Goal: Ask a question

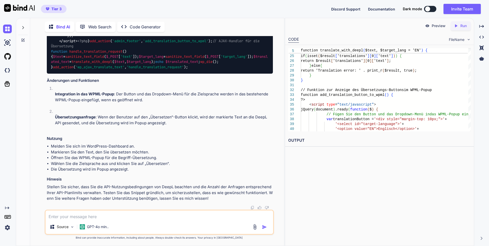
scroll to position [3775, 0]
drag, startPoint x: 206, startPoint y: 137, endPoint x: 49, endPoint y: 96, distance: 163.0
drag, startPoint x: 49, startPoint y: 96, endPoint x: 53, endPoint y: 98, distance: 4.8
copy code "// LoreM IPS Dol sitame ( 'CONSE_ADI_ELI' , 's43d04ei-198t-0389-9inc-utl55e5050…"
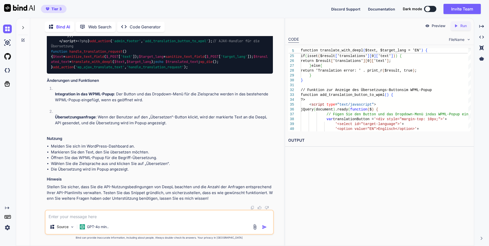
copy code "// LoreM IPS Dol sitame ( 'CONSE_ADI_ELI' , 's43d04ei-198t-0389-9inc-utl55e5050…"
click at [111, 217] on textarea at bounding box center [160, 214] width 228 height 9
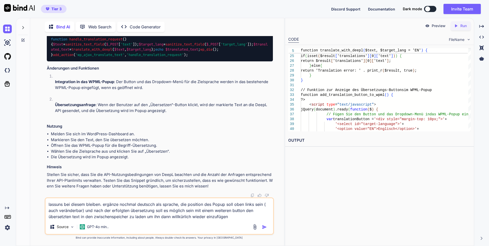
type textarea "lassuns bei diesem bleiben. ergänze nochmal deutscch als sprache, die position …"
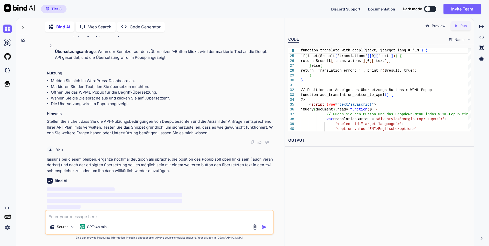
scroll to position [5042, 0]
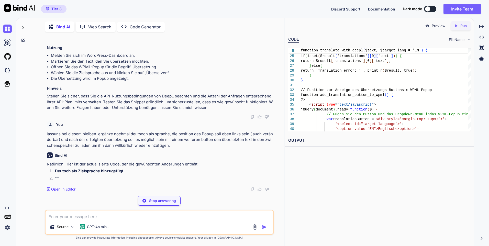
click at [164, 203] on p "Stop answering" at bounding box center [162, 200] width 27 height 5
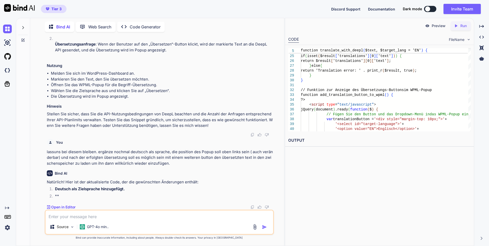
scroll to position [5049, 0]
click at [96, 218] on textarea at bounding box center [160, 214] width 228 height 9
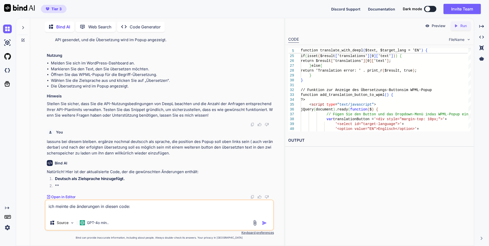
paste textarea "// LoreM IPS Dol sitame('CONSE_ADI_ELI', 's85d39ei-751t-7988-3inc-utl38e7462d3:…"
type textarea "lor ipsumd sit ametconsec ad elitse doei: // TempO INC Utl etdolo('MAGNA_ALI_EN…"
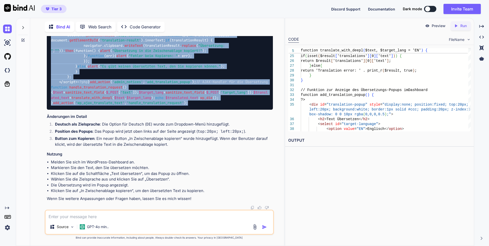
scroll to position [5346, 0]
drag, startPoint x: 203, startPoint y: 157, endPoint x: 52, endPoint y: 130, distance: 153.0
drag, startPoint x: 52, startPoint y: 130, endPoint x: 65, endPoint y: 133, distance: 13.5
copy code "// LoreM IPS Dol sitame ( 'CONSE_ADI_ELI' , 's43d04ei-198t-0389-9inc-utl55e5050…"
